Goal: Obtain resource: Obtain resource

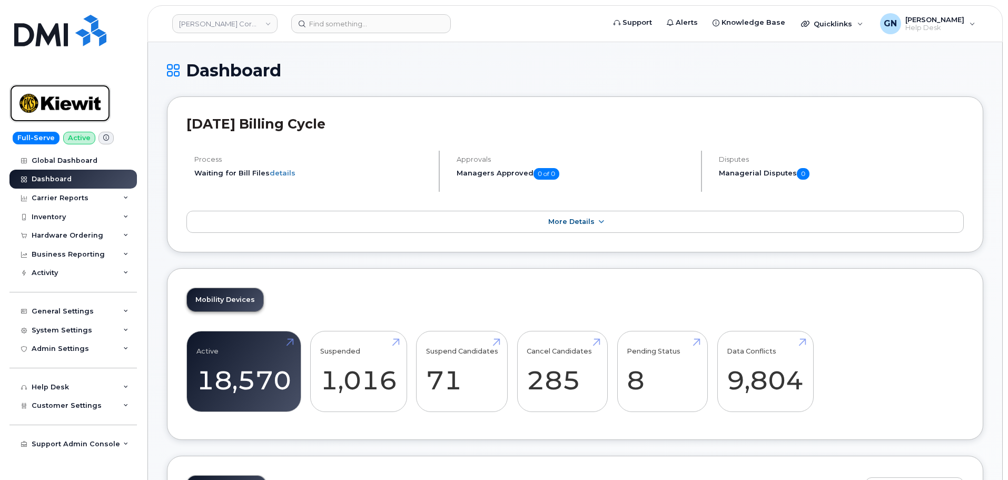
click at [78, 110] on img at bounding box center [59, 103] width 81 height 31
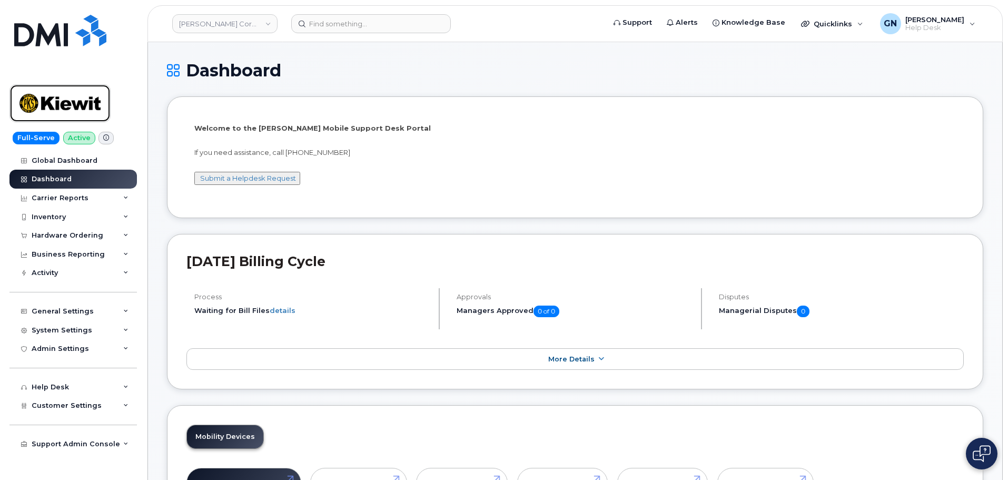
click at [97, 99] on img at bounding box center [59, 103] width 81 height 31
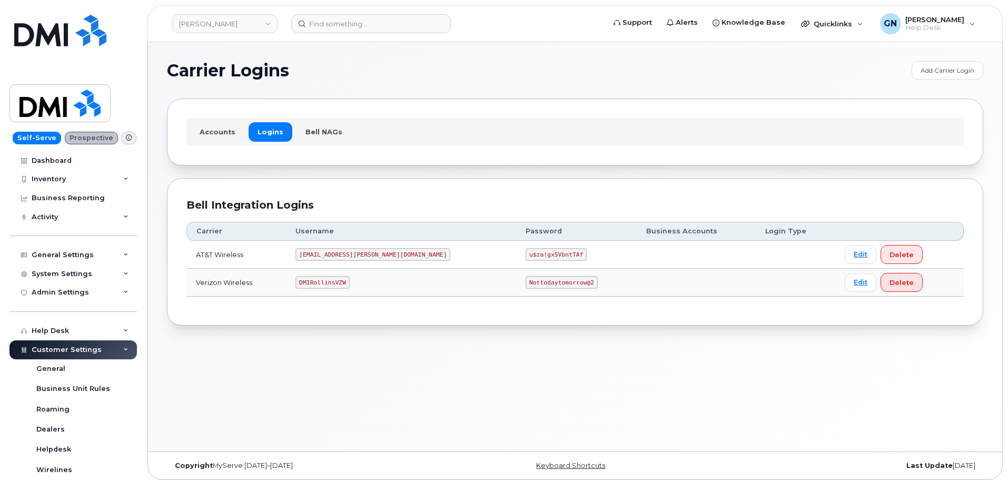
scroll to position [5, 0]
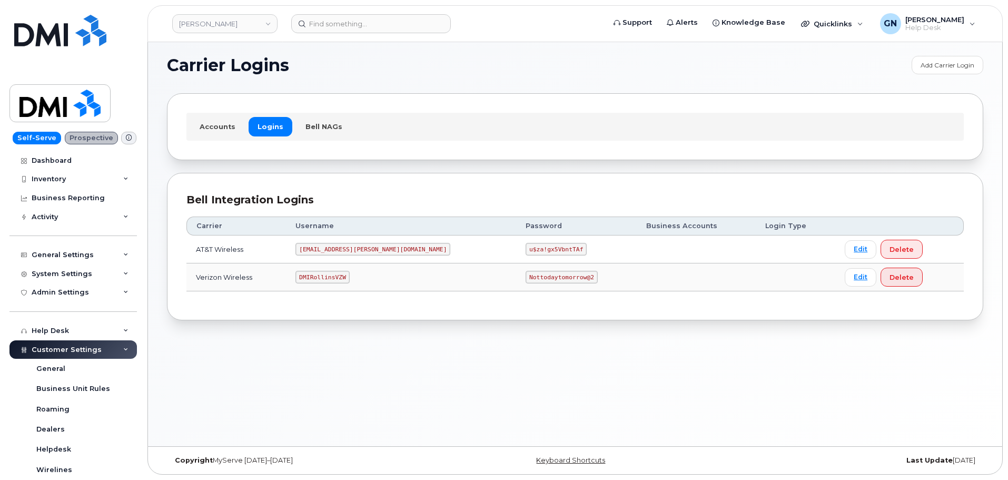
click at [332, 277] on code "DMIRollinsVZW" at bounding box center [323, 277] width 54 height 13
copy code "DMIRollinsVZW"
click at [526, 278] on code "Nottodaytomorrow@2" at bounding box center [562, 277] width 72 height 13
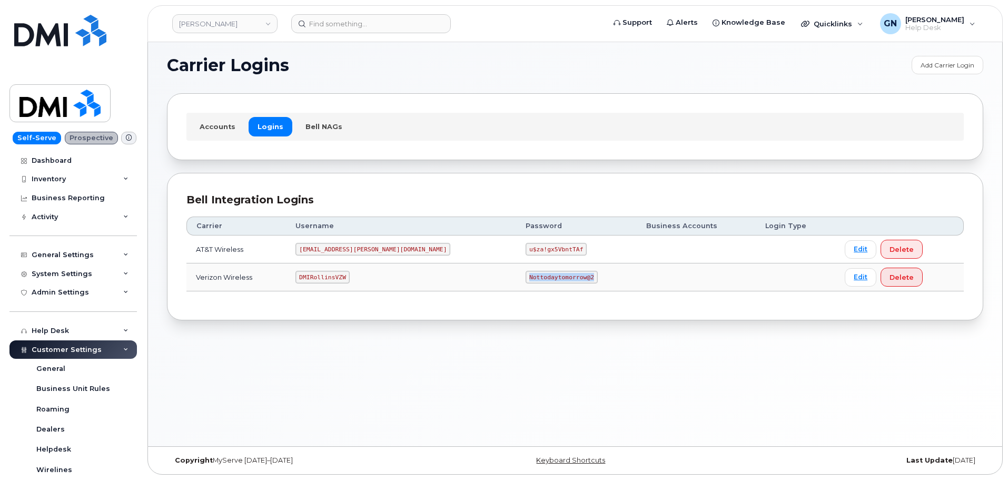
click at [526, 278] on code "Nottodaytomorrow@2" at bounding box center [562, 277] width 72 height 13
copy code "Nottodaytomorrow@2"
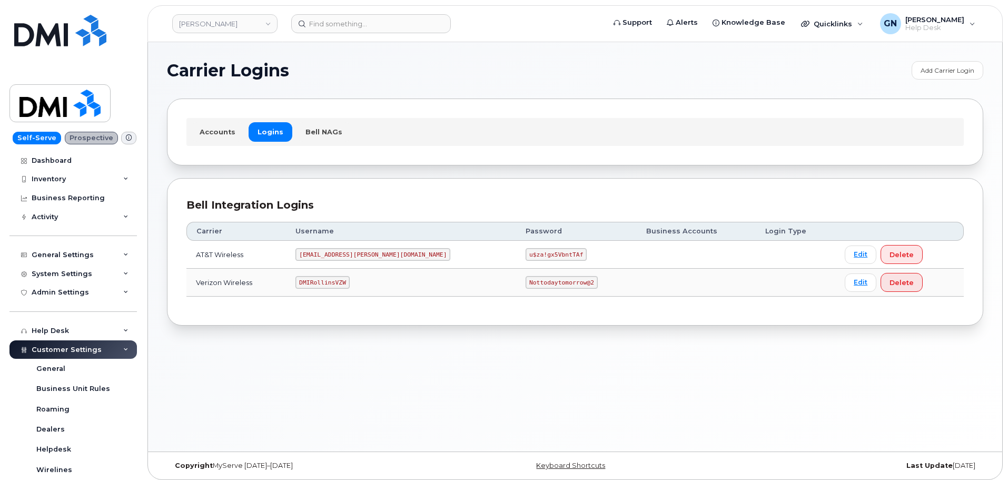
click at [344, 279] on code "DMIRollinsVZW" at bounding box center [323, 282] width 54 height 13
click at [343, 280] on code "DMIRollinsVZW" at bounding box center [323, 282] width 54 height 13
copy code "DMIRollinsVZW"
click at [526, 282] on code "Nottodaytomorrow@2" at bounding box center [562, 282] width 72 height 13
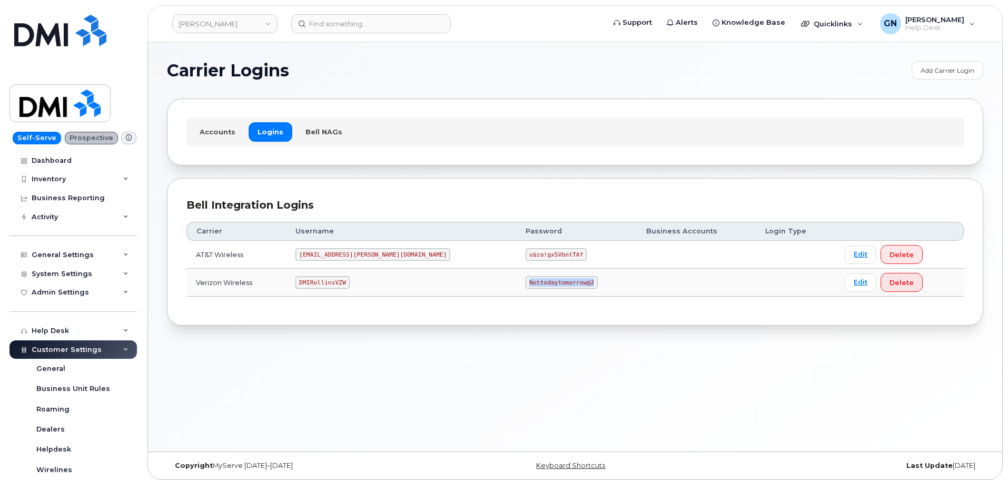
click at [526, 282] on code "Nottodaytomorrow@2" at bounding box center [562, 282] width 72 height 13
copy code "Nottodaytomorrow@2"
